Goal: Task Accomplishment & Management: Complete application form

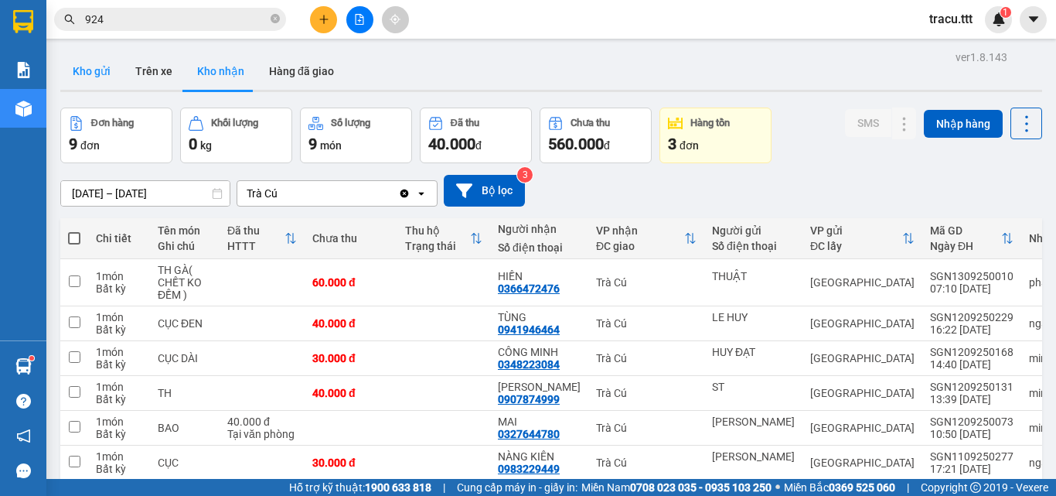
click at [94, 83] on button "Kho gửi" at bounding box center [91, 71] width 63 height 37
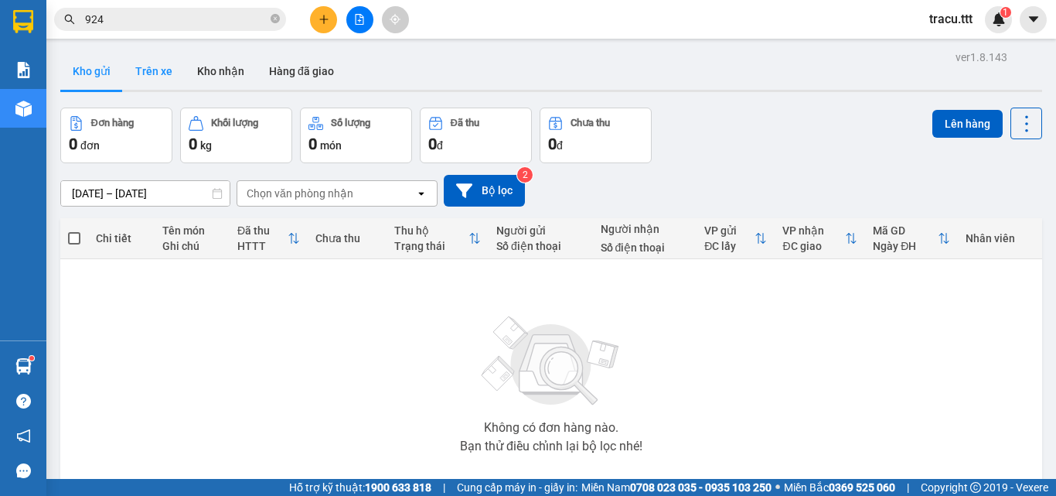
click at [152, 69] on button "Trên xe" at bounding box center [154, 71] width 62 height 37
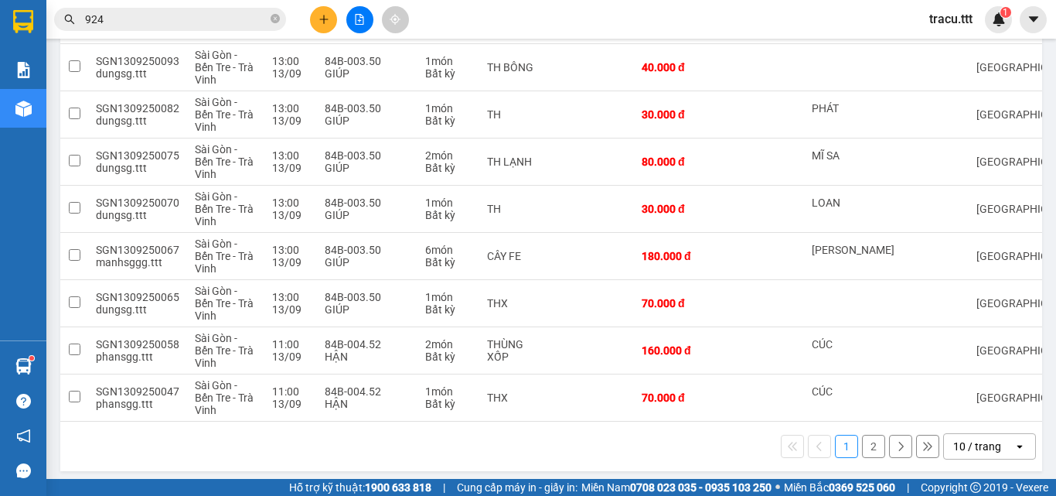
scroll to position [322, 0]
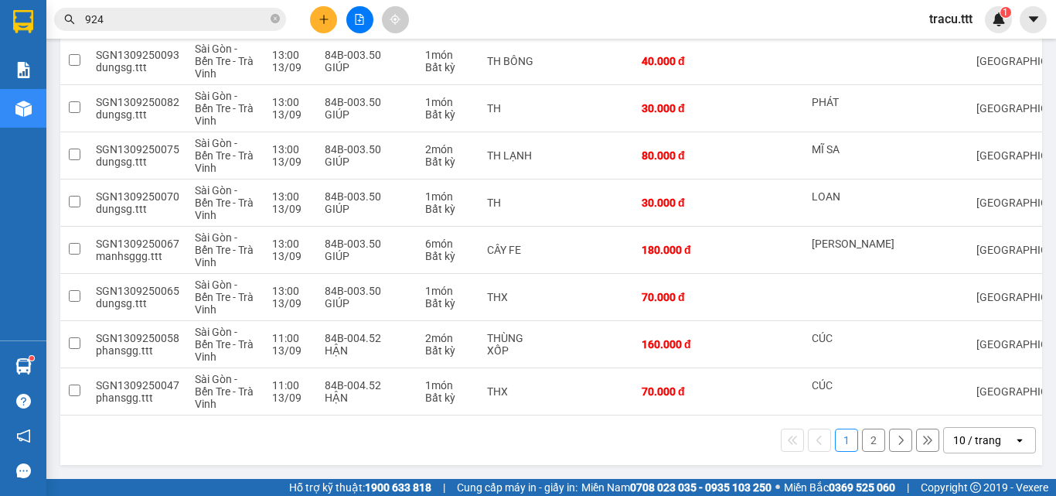
click at [862, 445] on button "2" at bounding box center [873, 439] width 23 height 23
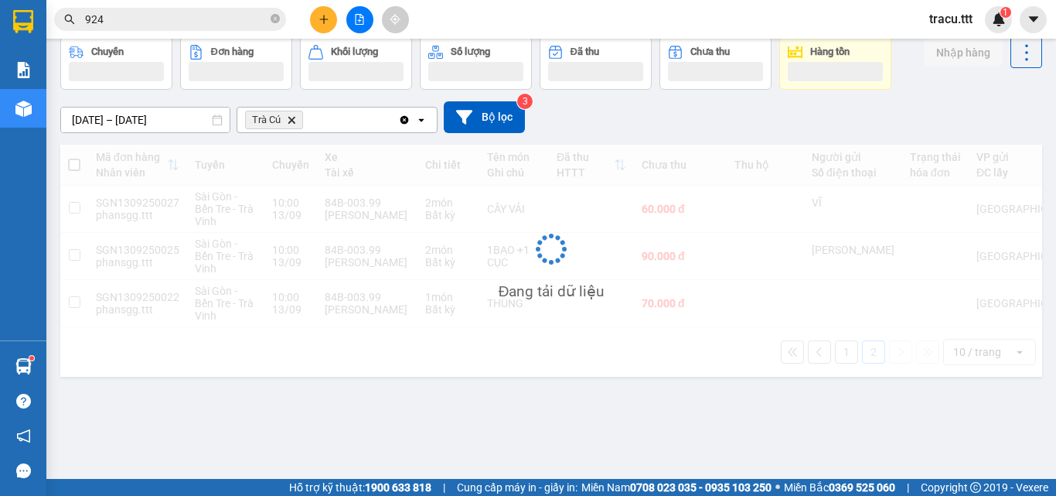
scroll to position [71, 0]
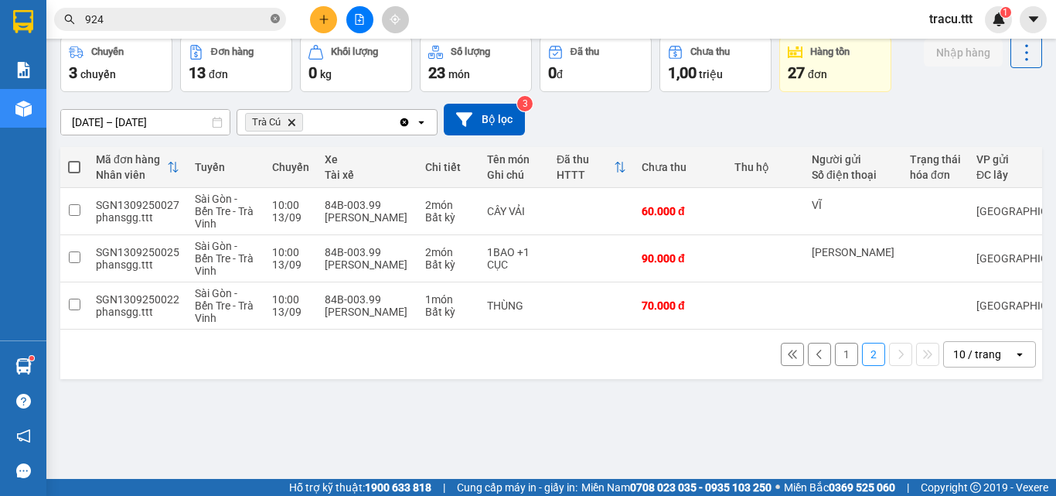
click at [274, 18] on icon "close-circle" at bounding box center [275, 18] width 9 height 9
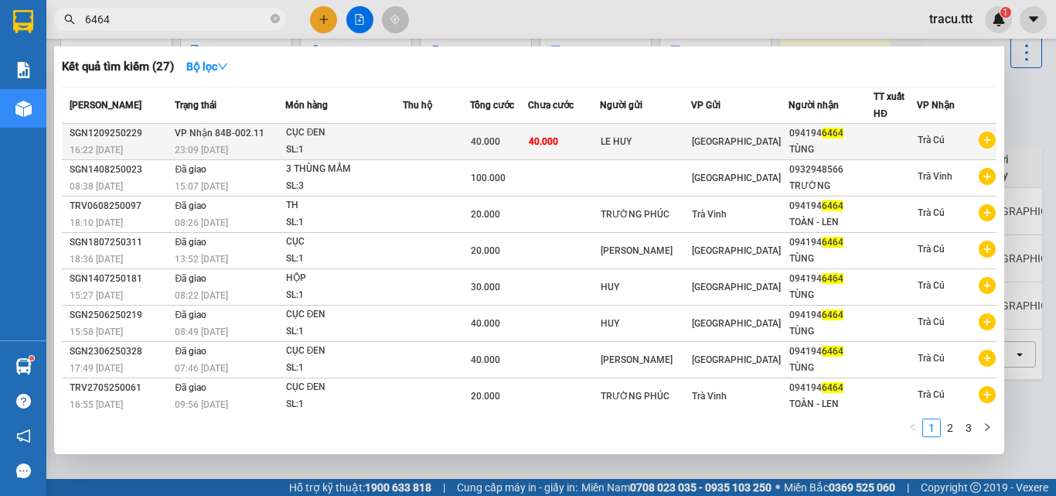
type input "6464"
click at [514, 140] on div "40.000" at bounding box center [499, 141] width 56 height 17
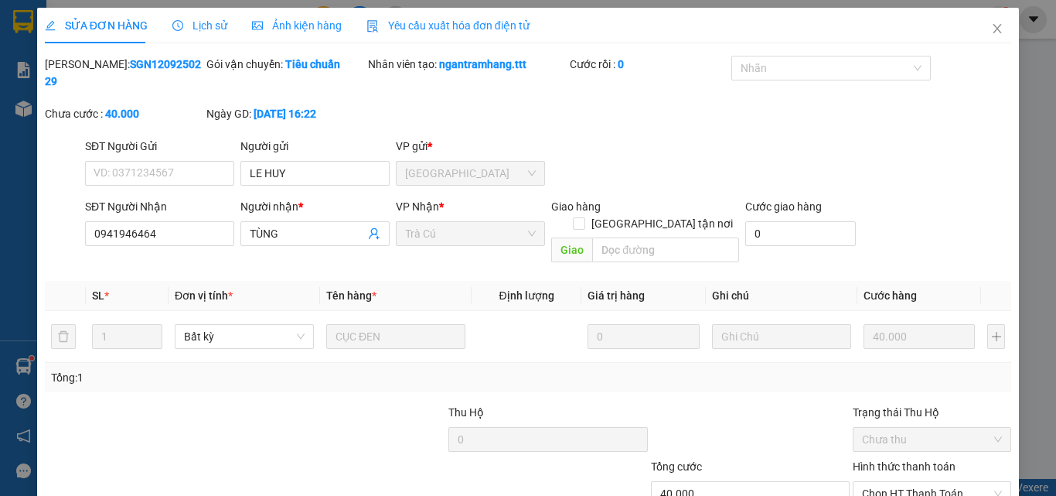
type input "LE HUY"
type input "0941946464"
type input "TÙNG"
type input "40.000"
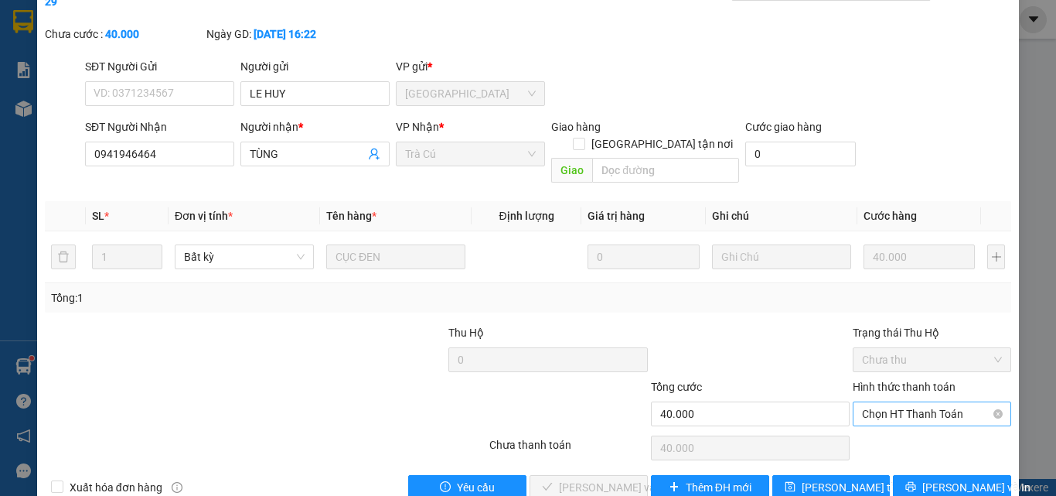
click at [918, 402] on span "Chọn HT Thanh Toán" at bounding box center [932, 413] width 140 height 23
click at [911, 412] on div "Tại văn phòng" at bounding box center [923, 410] width 138 height 17
type input "0"
click at [587, 479] on span "[PERSON_NAME] và Giao hàng" at bounding box center [633, 487] width 148 height 17
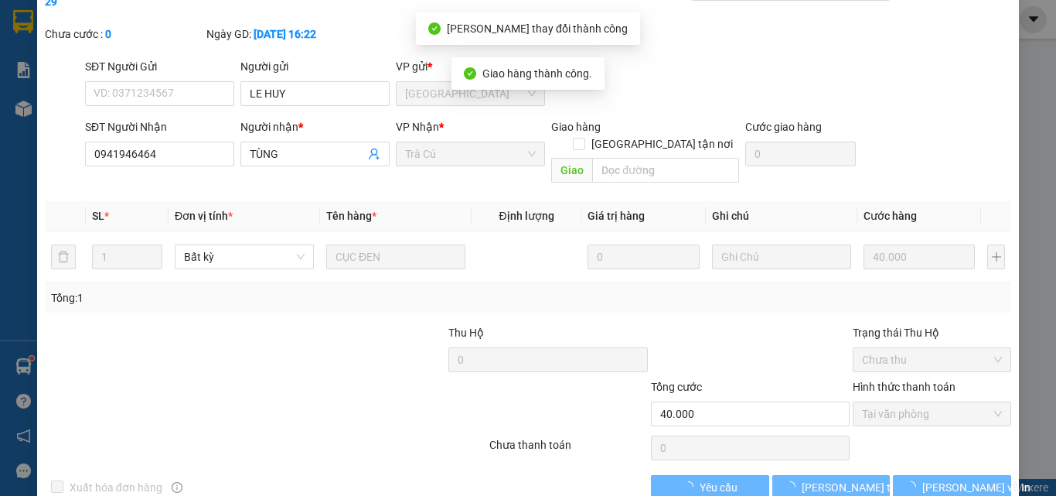
scroll to position [0, 0]
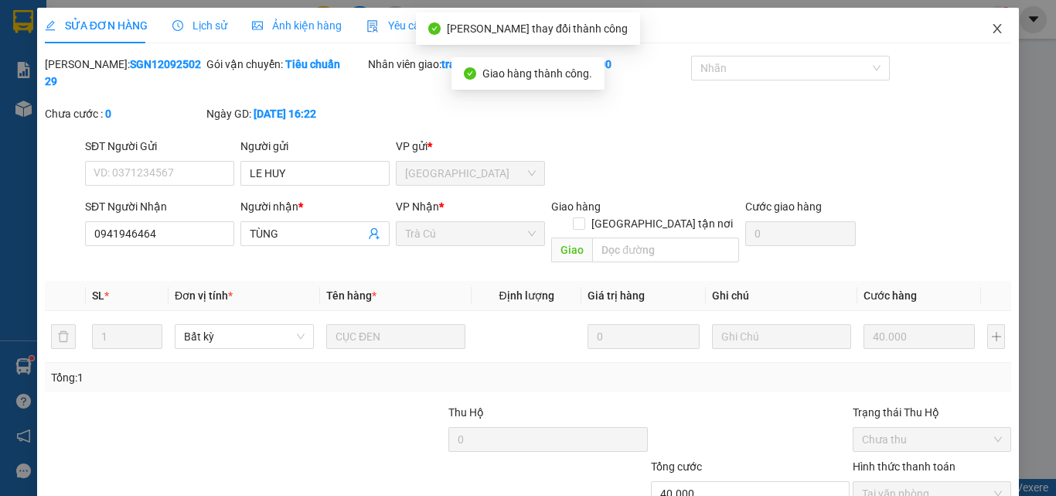
click at [991, 29] on icon "close" at bounding box center [997, 28] width 12 height 12
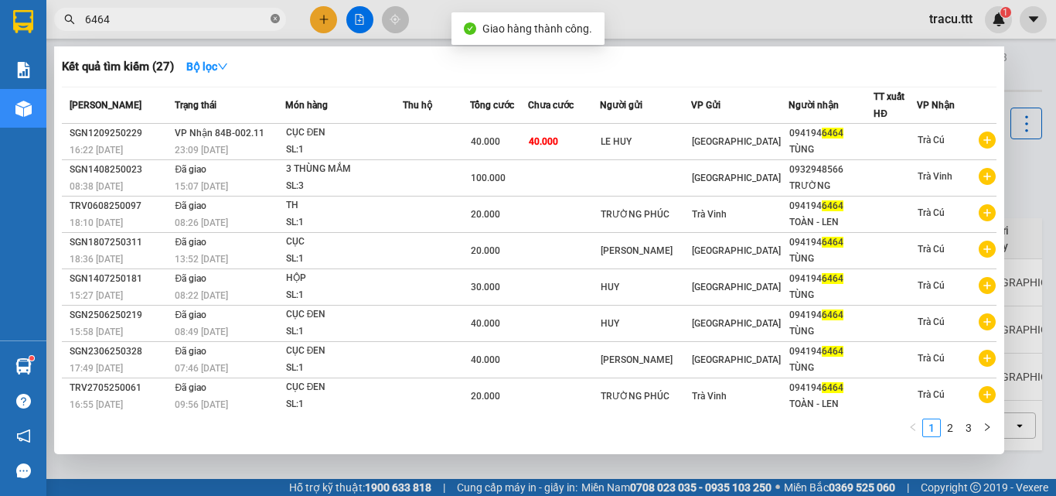
click at [277, 18] on icon "close-circle" at bounding box center [275, 18] width 9 height 9
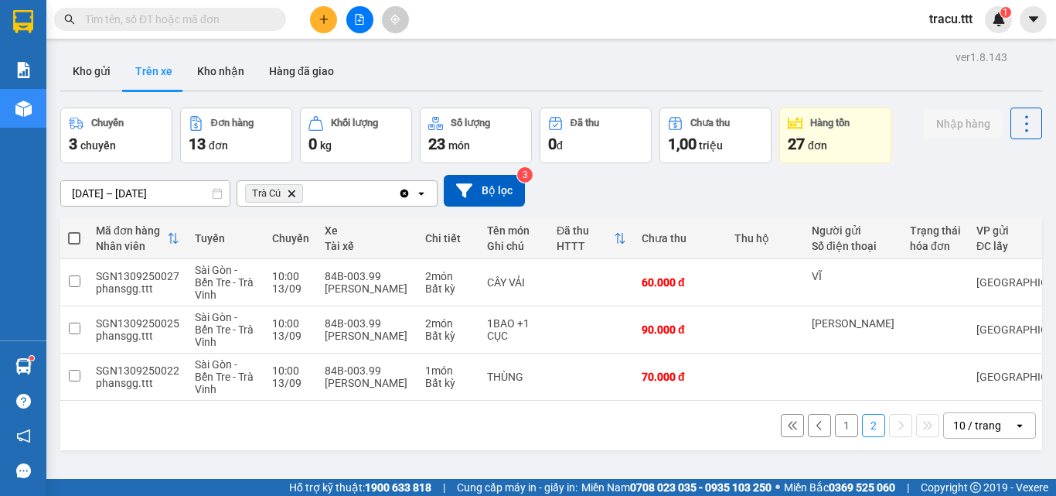
click at [843, 437] on button "1" at bounding box center [846, 425] width 23 height 23
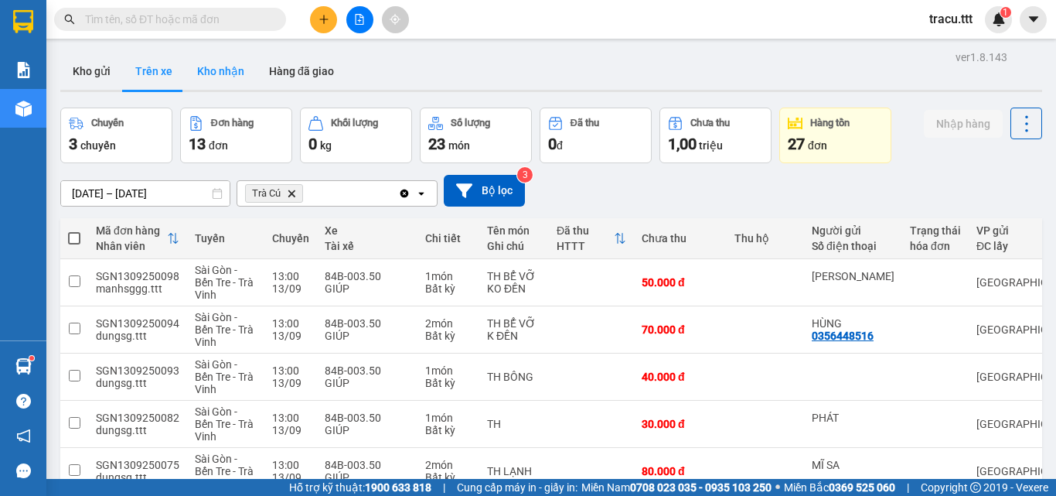
click at [216, 78] on button "Kho nhận" at bounding box center [221, 71] width 72 height 37
type input "[DATE] – [DATE]"
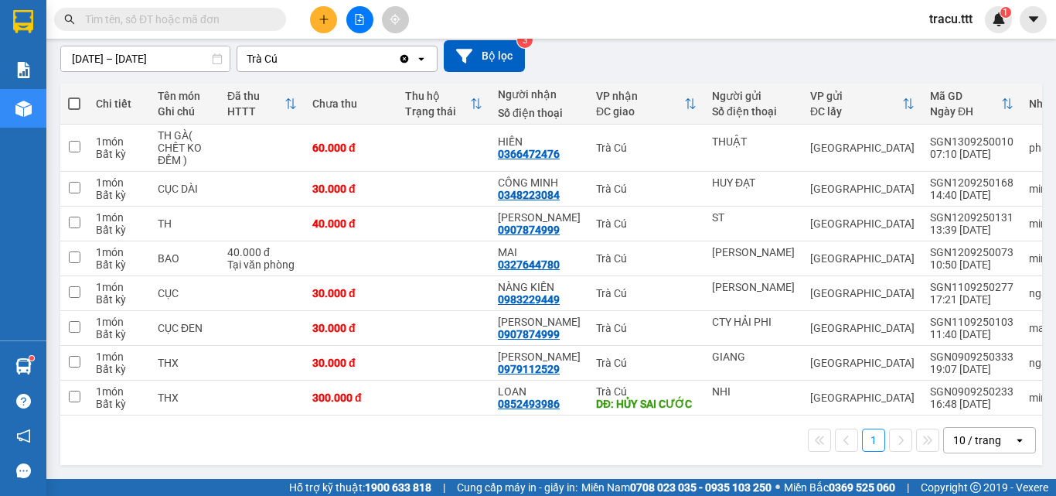
scroll to position [141, 0]
click at [868, 360] on icon at bounding box center [873, 362] width 11 height 11
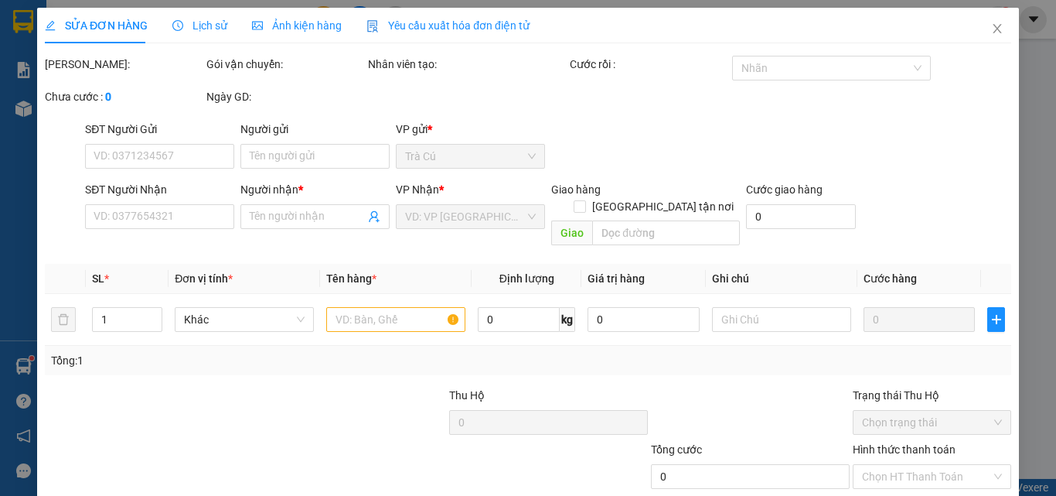
type input "GIANG"
type input "0979112529"
type input "[PERSON_NAME]"
type input "30.000"
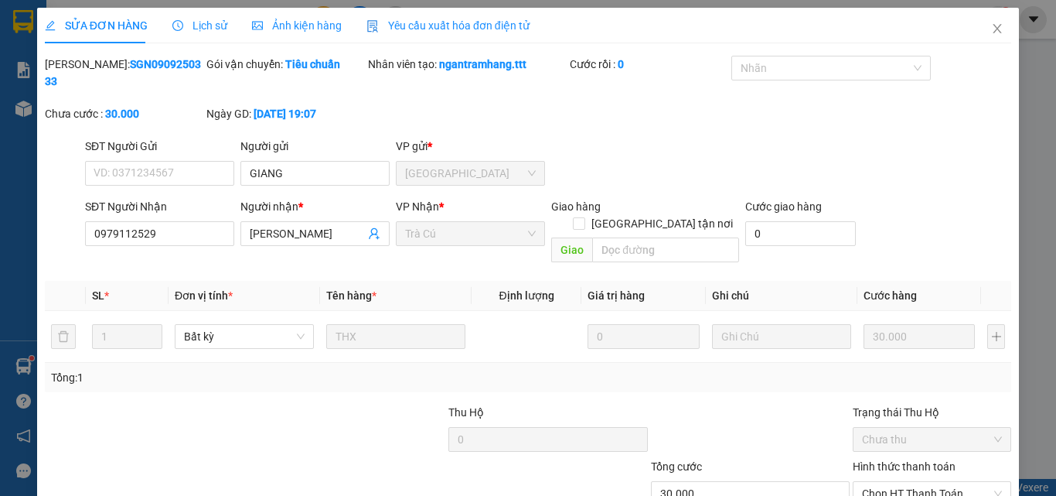
scroll to position [80, 0]
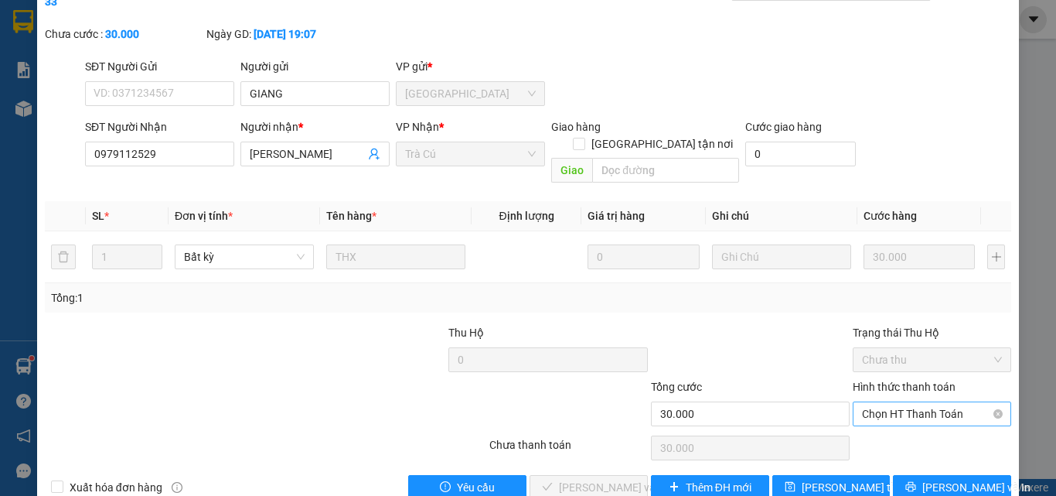
click at [879, 402] on span "Chọn HT Thanh Toán" at bounding box center [932, 413] width 140 height 23
click at [879, 407] on div "Tại văn phòng" at bounding box center [923, 410] width 138 height 17
type input "0"
drag, startPoint x: 617, startPoint y: 462, endPoint x: 681, endPoint y: 434, distance: 69.6
click at [617, 475] on button "[PERSON_NAME] và Giao hàng" at bounding box center [589, 487] width 118 height 25
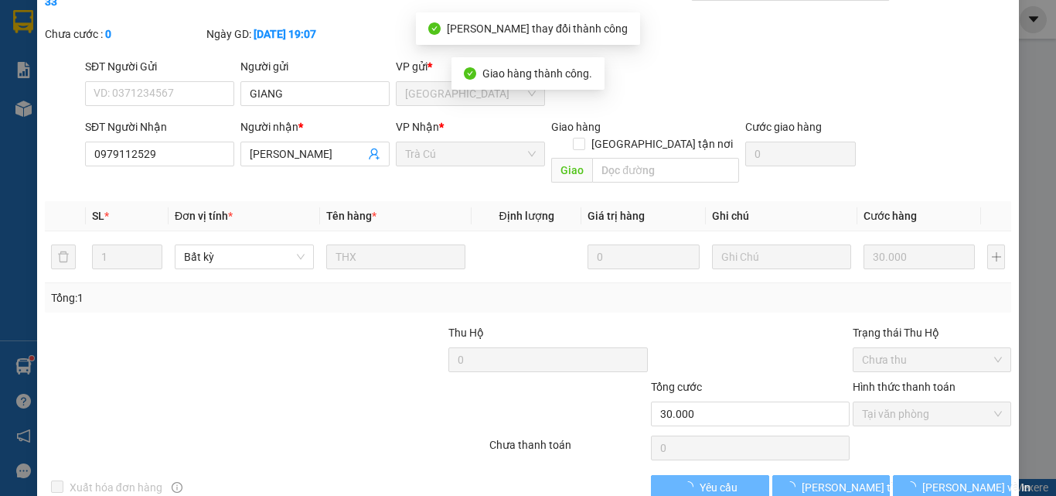
scroll to position [0, 0]
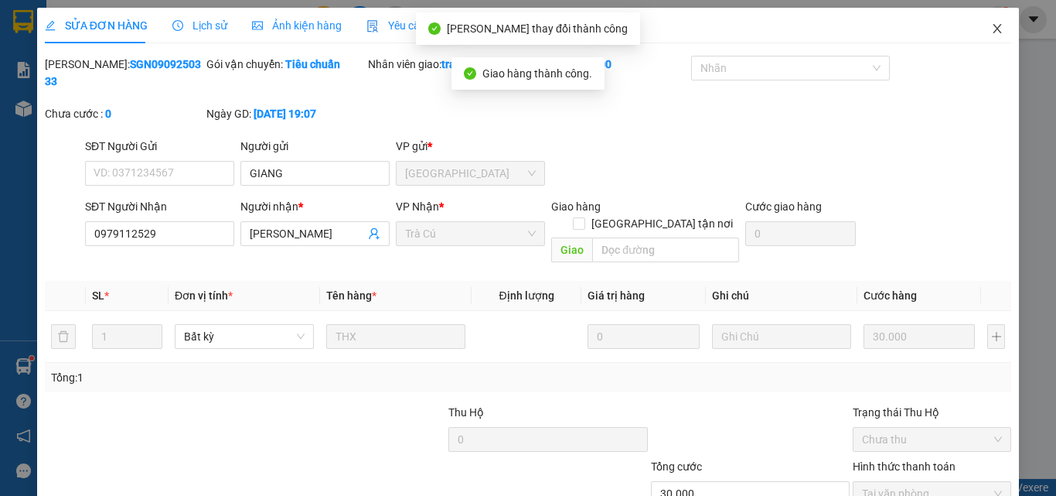
click at [991, 27] on icon "close" at bounding box center [997, 28] width 12 height 12
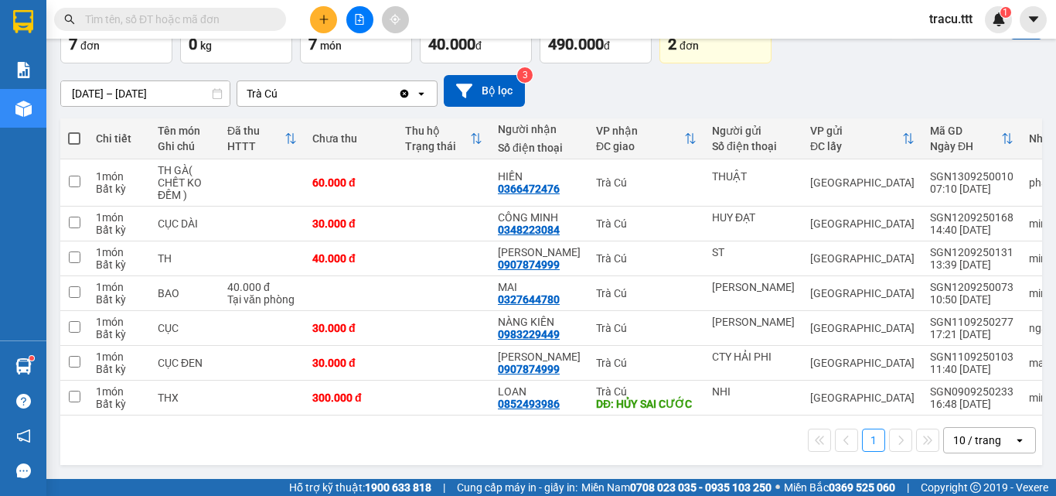
scroll to position [106, 0]
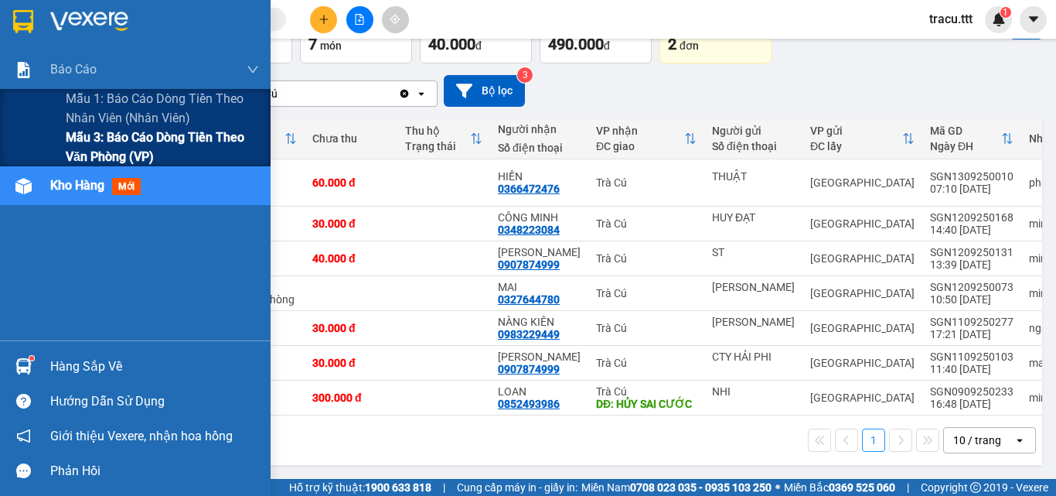
click at [105, 145] on span "Mẫu 3: Báo cáo dòng tiền theo văn phòng (VP)" at bounding box center [162, 147] width 193 height 39
